Goal: Task Accomplishment & Management: Manage account settings

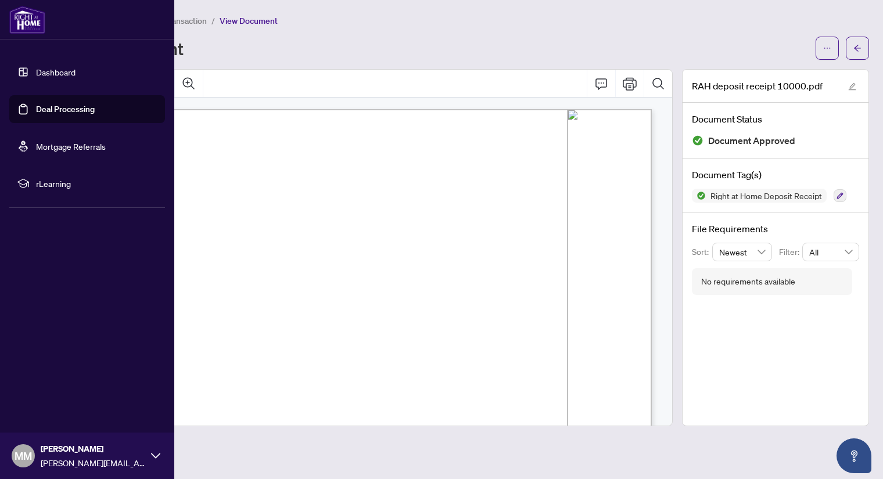
click at [48, 68] on link "Dashboard" at bounding box center [56, 72] width 40 height 10
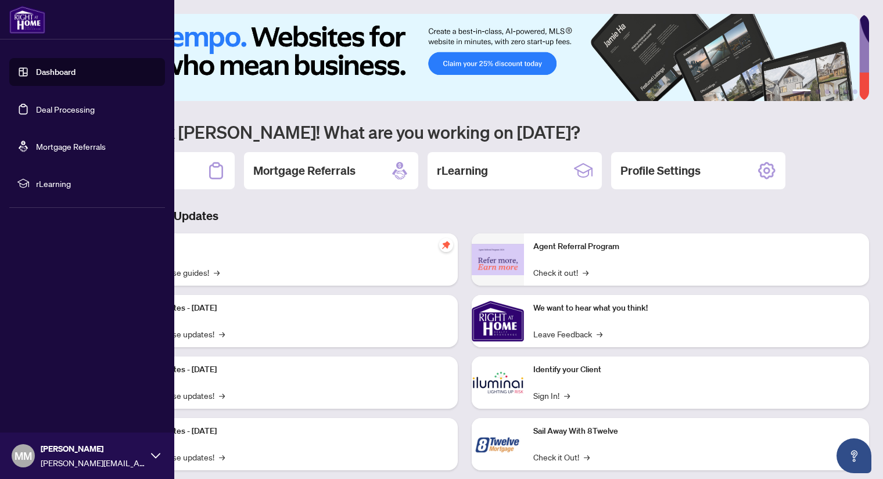
click at [48, 68] on link "Dashboard" at bounding box center [56, 72] width 40 height 10
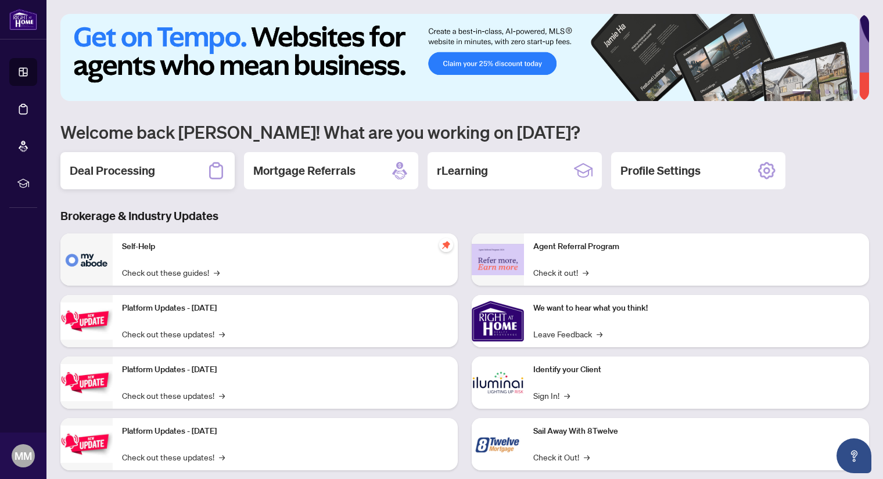
click at [146, 170] on h2 "Deal Processing" at bounding box center [112, 171] width 85 height 16
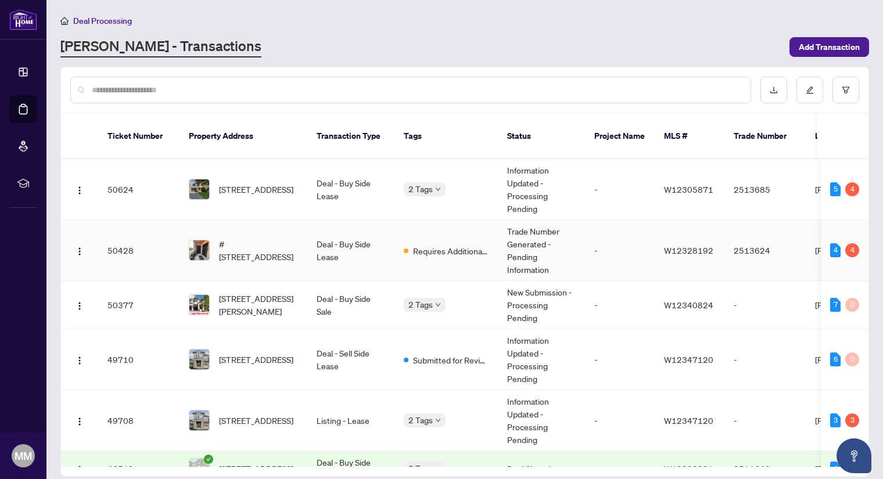
click at [340, 234] on td "Deal - Buy Side Lease" at bounding box center [350, 250] width 87 height 61
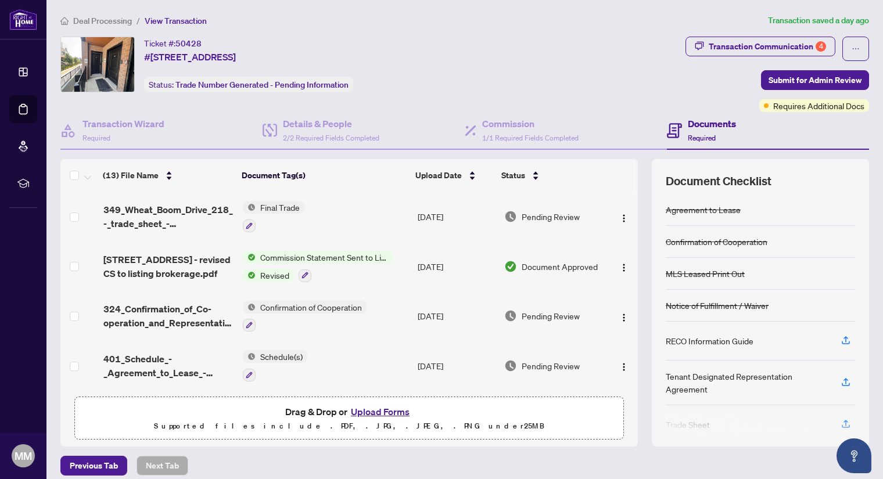
click at [266, 259] on span "Commission Statement Sent to Listing Brokerage" at bounding box center [325, 257] width 138 height 13
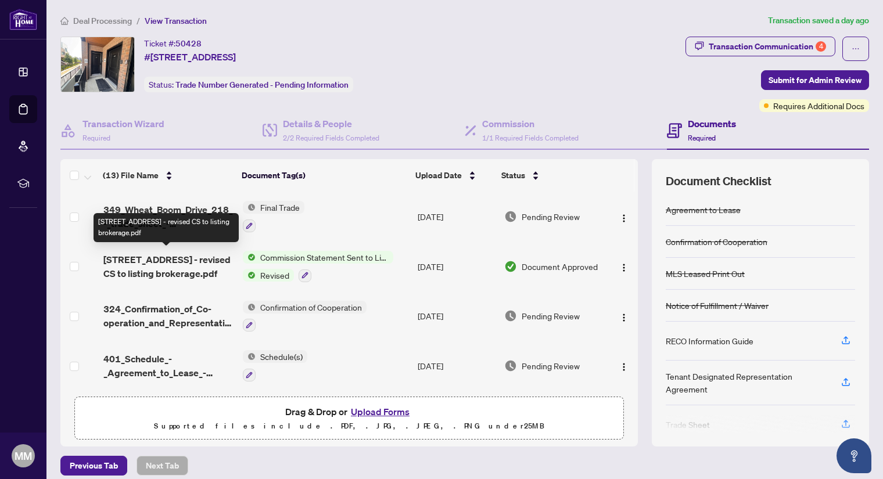
click at [177, 257] on span "[STREET_ADDRESS] - revised CS to listing brokerage.pdf" at bounding box center [168, 267] width 131 height 28
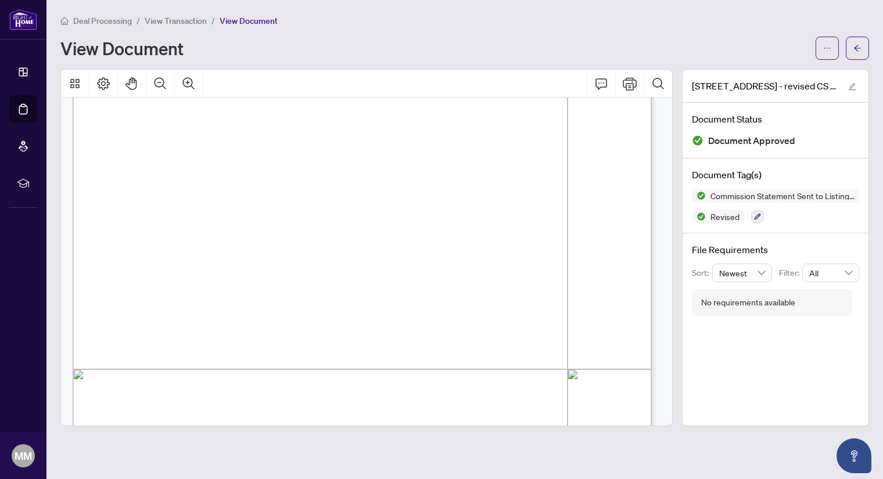
scroll to position [259, 0]
click at [674, 295] on div at bounding box center [367, 247] width 622 height 357
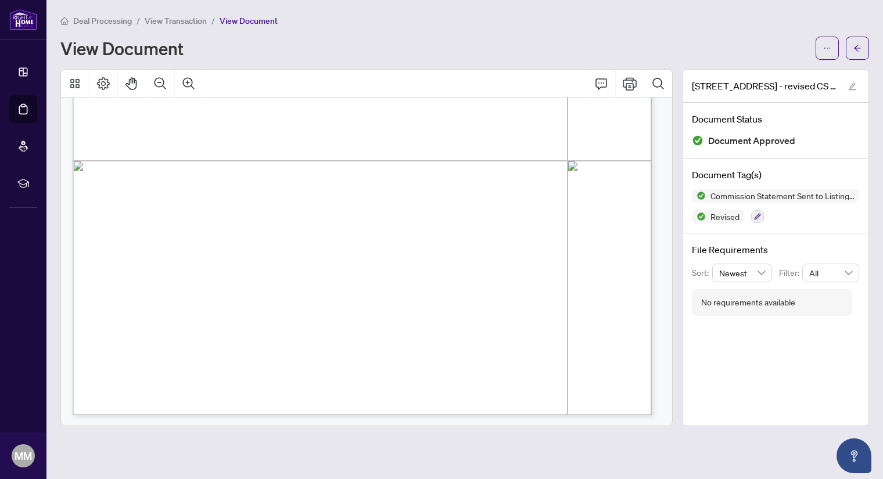
scroll to position [0, 0]
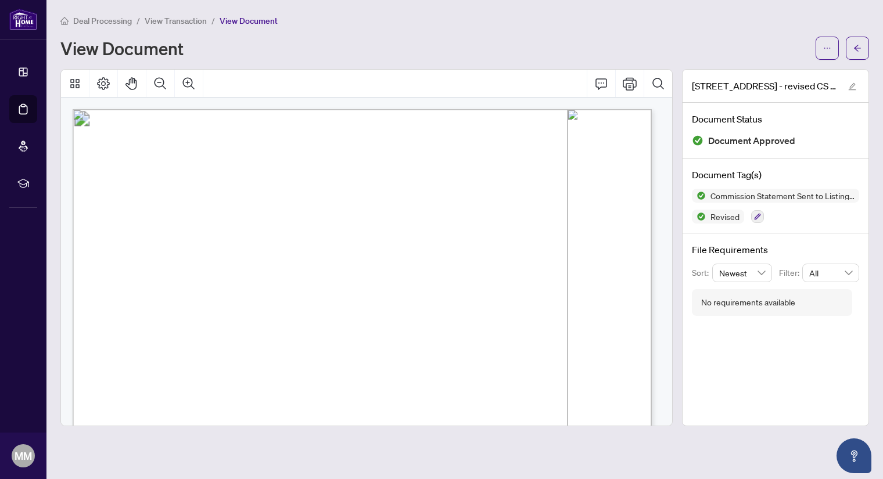
click at [183, 24] on span "View Transaction" at bounding box center [176, 21] width 62 height 10
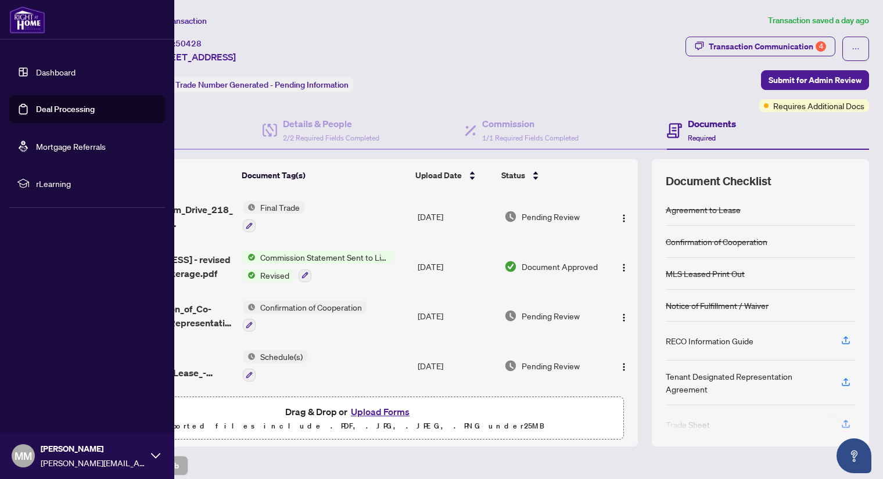
click at [63, 73] on link "Dashboard" at bounding box center [56, 72] width 40 height 10
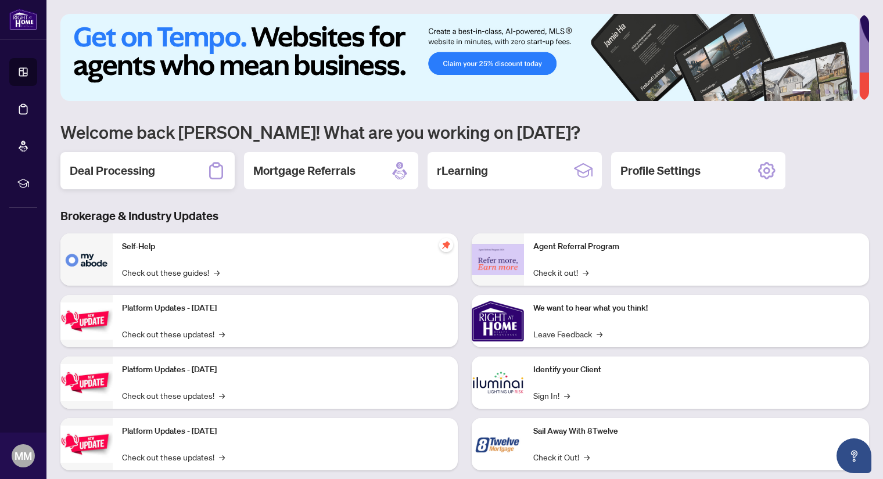
click at [121, 165] on h2 "Deal Processing" at bounding box center [112, 171] width 85 height 16
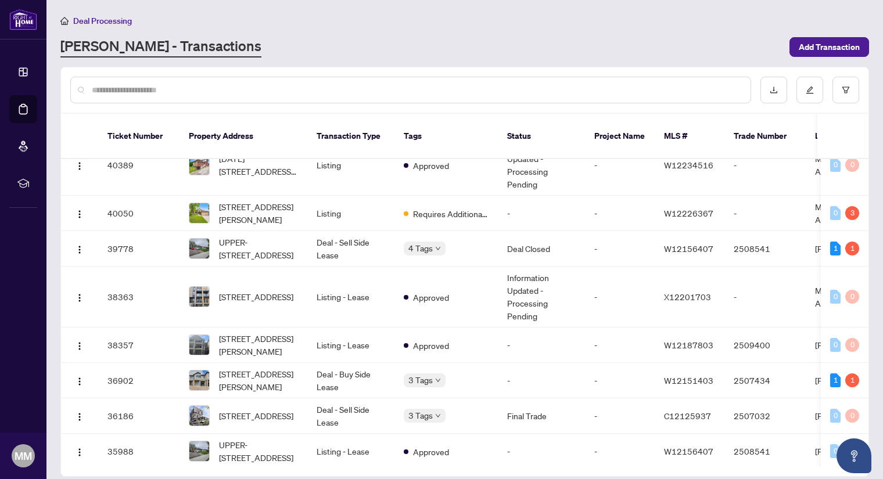
scroll to position [669, 0]
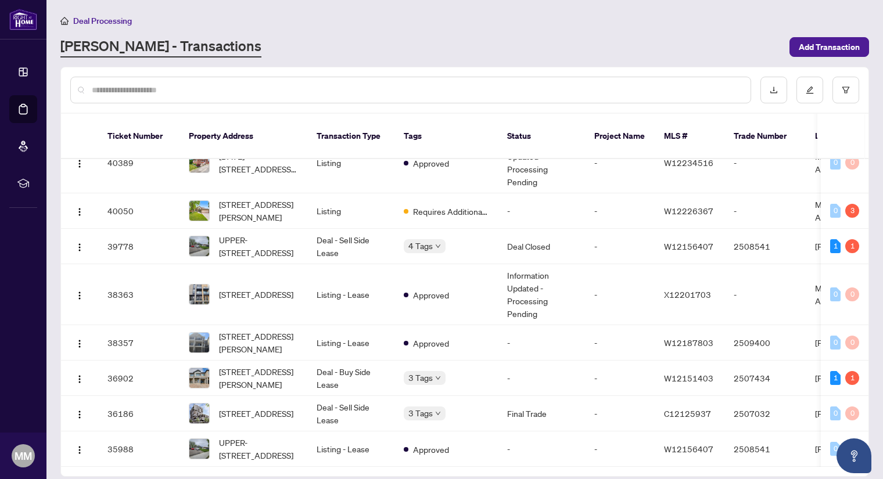
click at [173, 86] on input "text" at bounding box center [416, 90] width 649 height 13
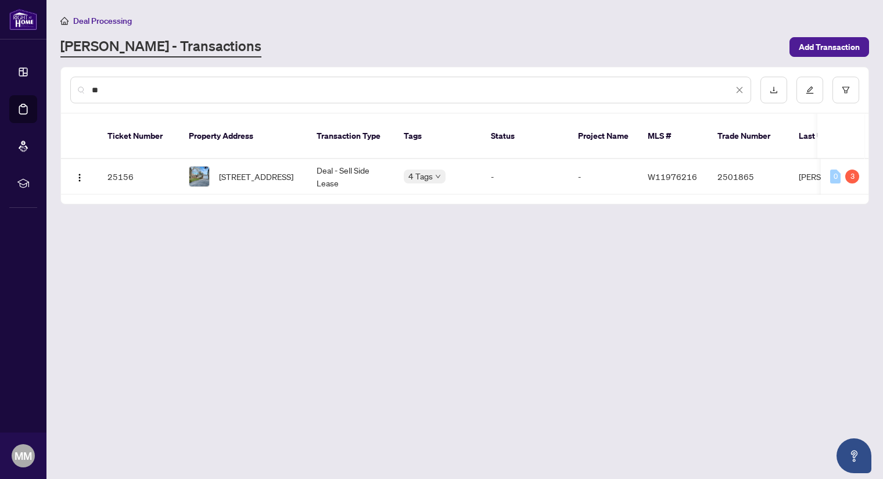
type input "*"
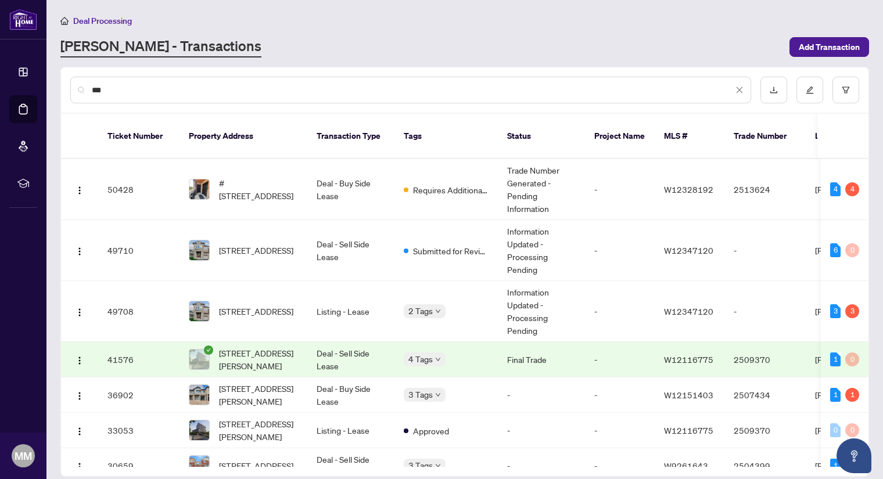
type input "***"
